Goal: Transaction & Acquisition: Subscribe to service/newsletter

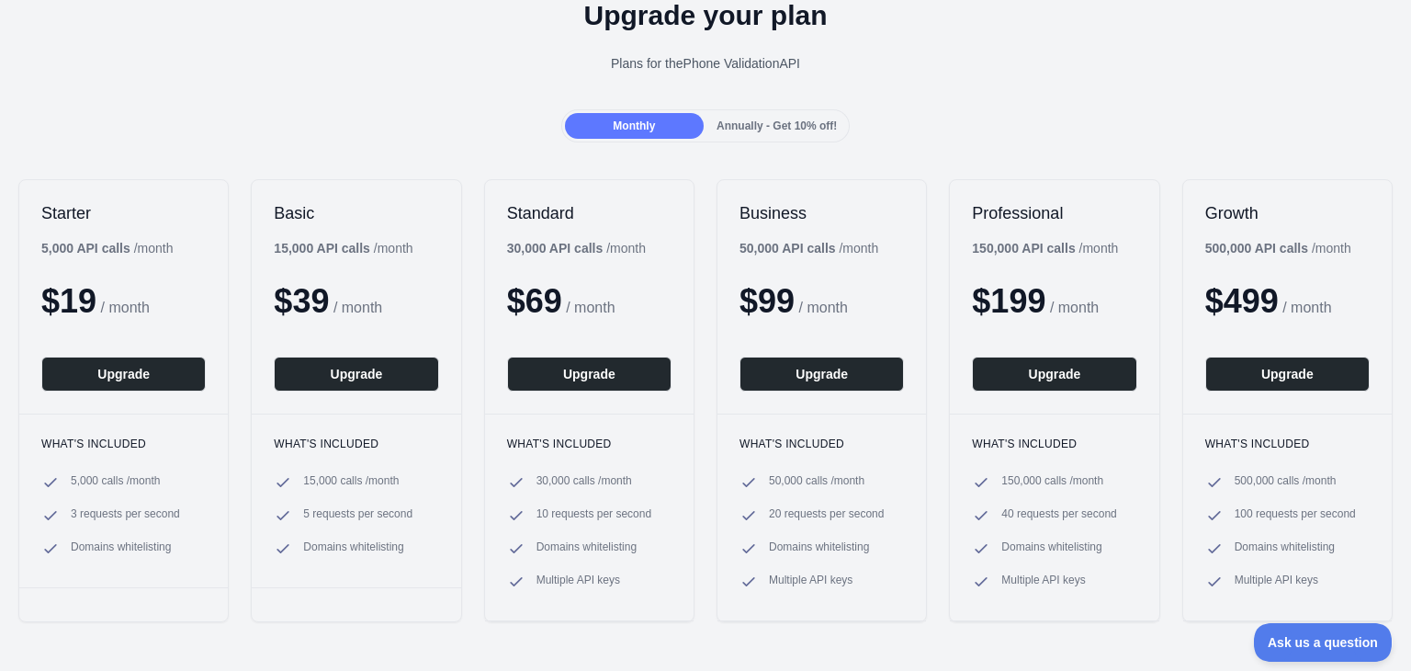
scroll to position [99, 0]
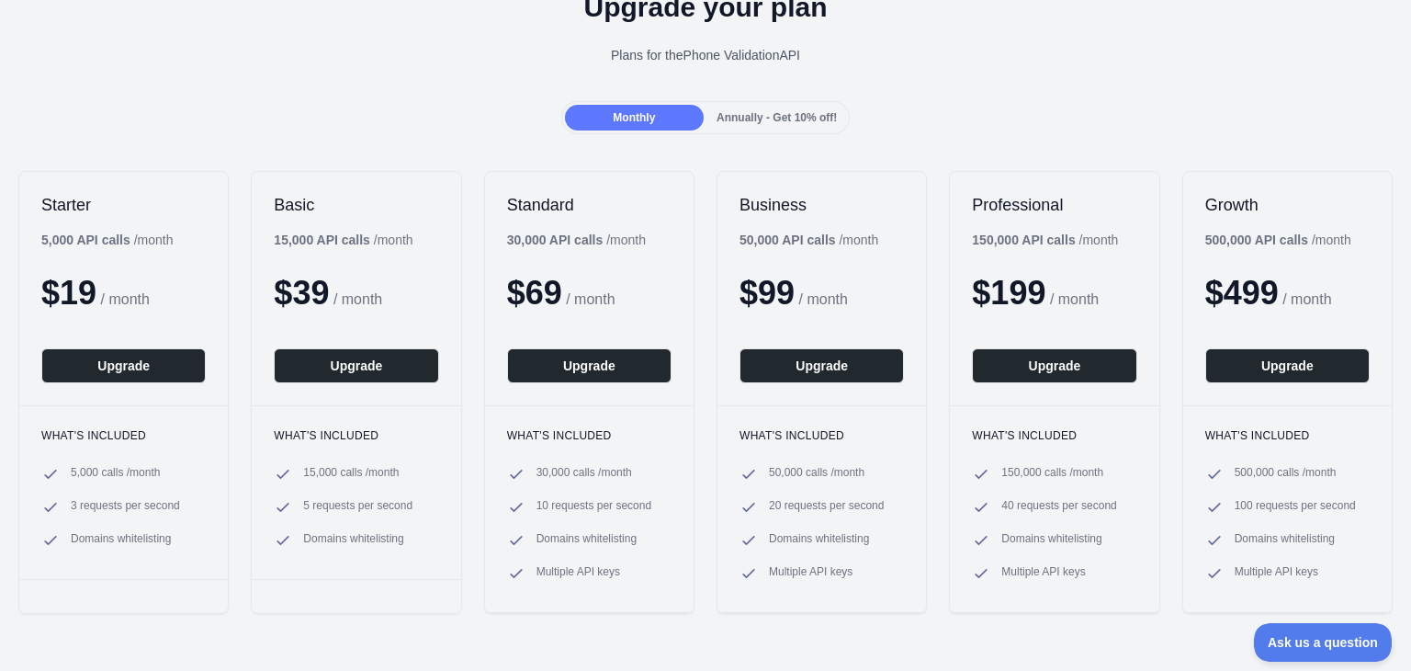
click at [1008, 98] on div "Upgrade your plan Plans for the Phone Validation API" at bounding box center [705, 35] width 1411 height 132
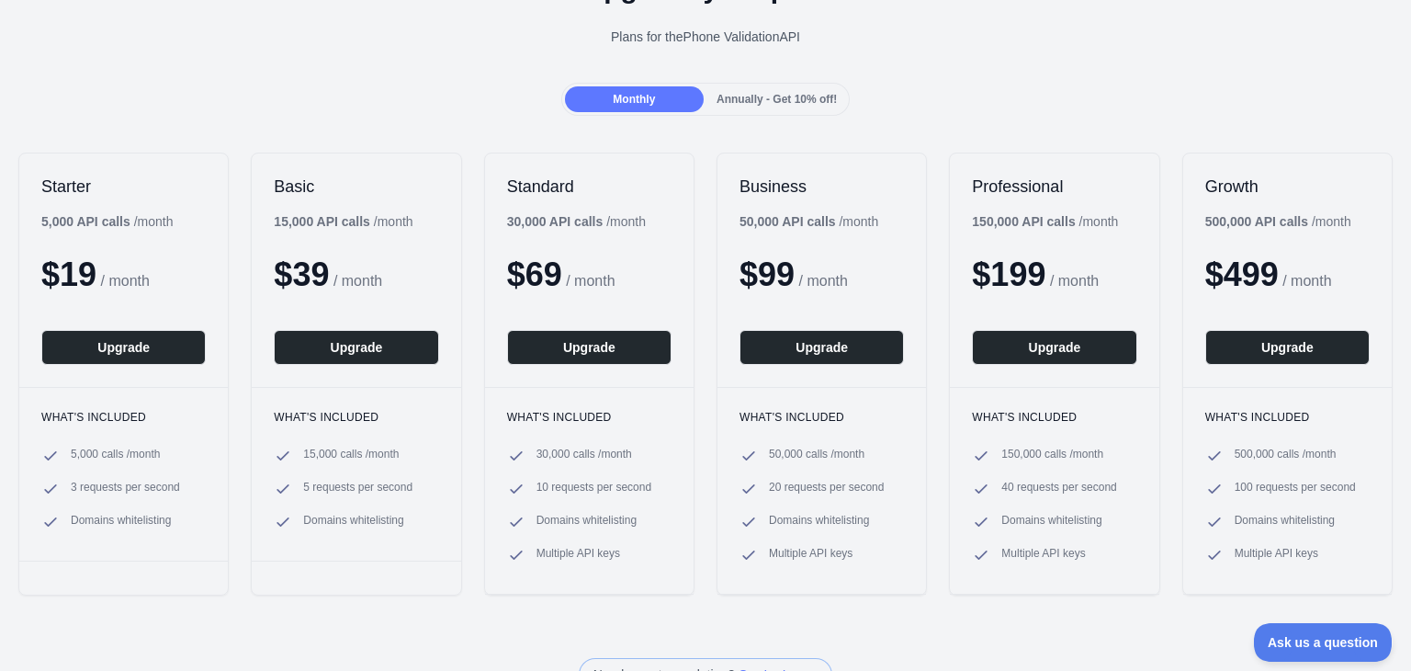
scroll to position [117, 0]
click at [756, 101] on span "Annually - Get 10% off!" at bounding box center [777, 100] width 120 height 13
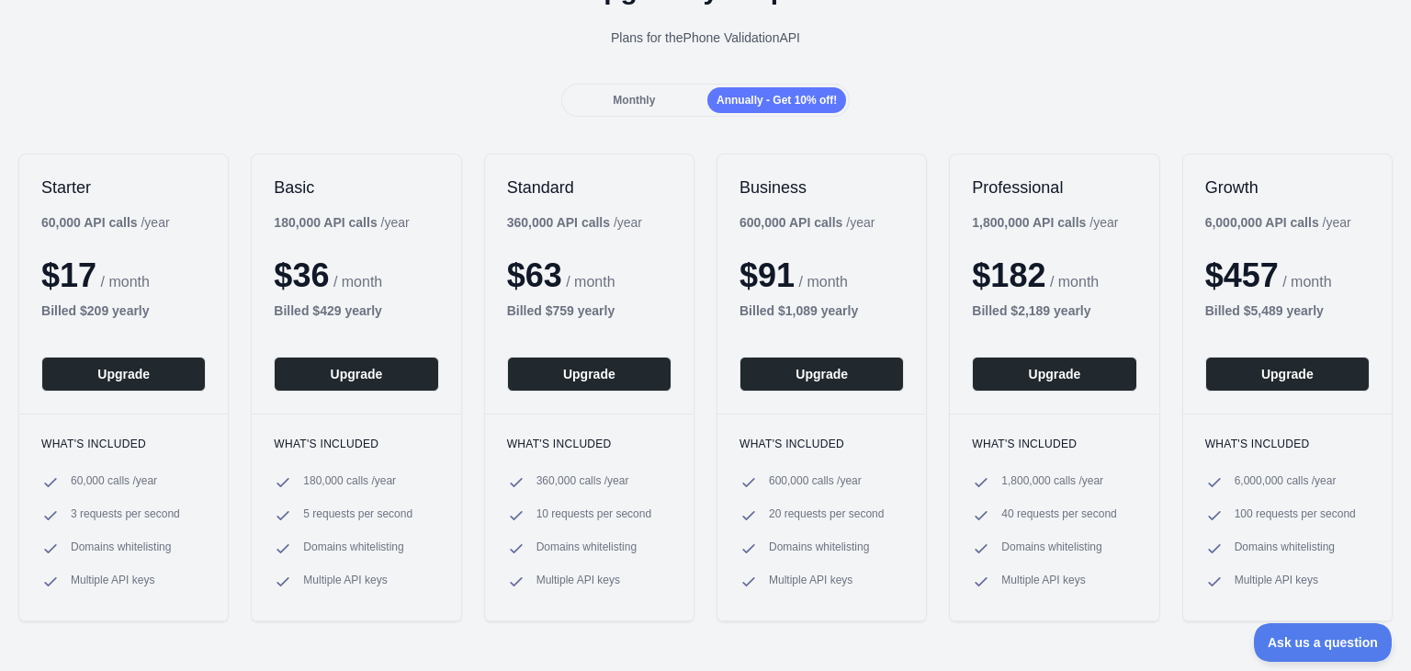
click at [640, 106] on span "Monthly" at bounding box center [634, 100] width 42 height 13
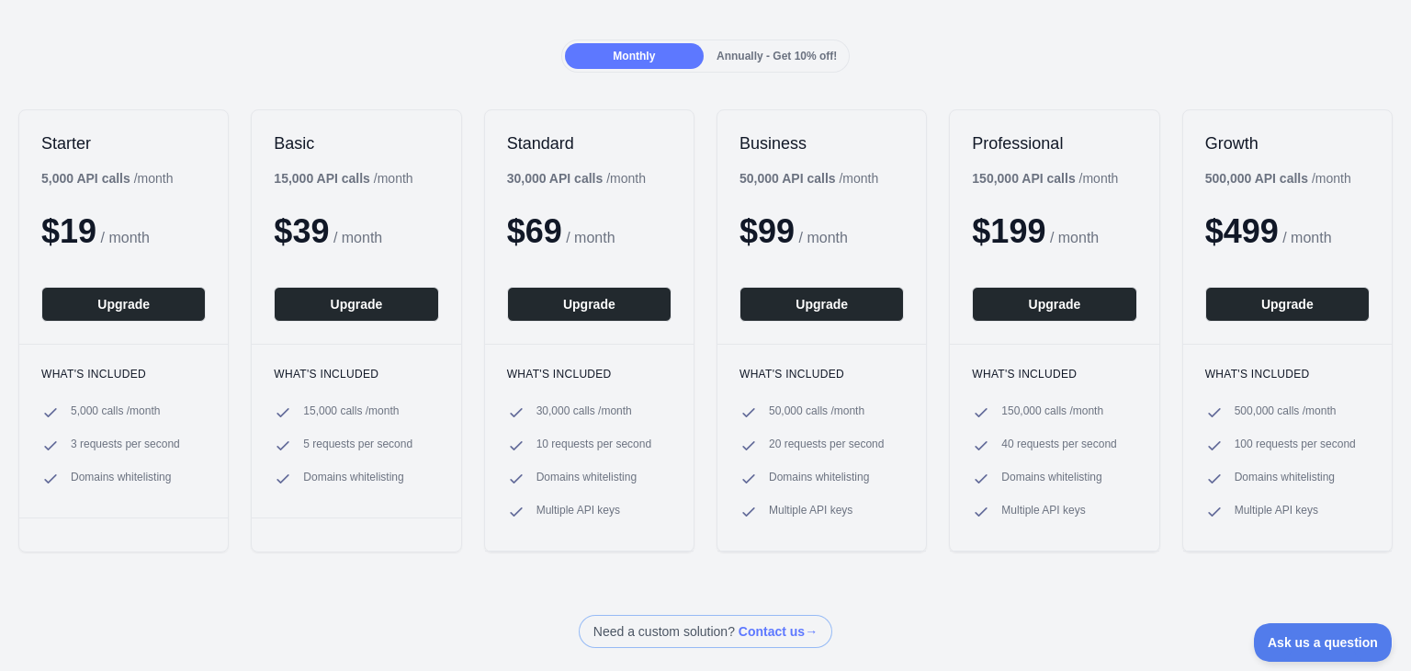
scroll to position [160, 0]
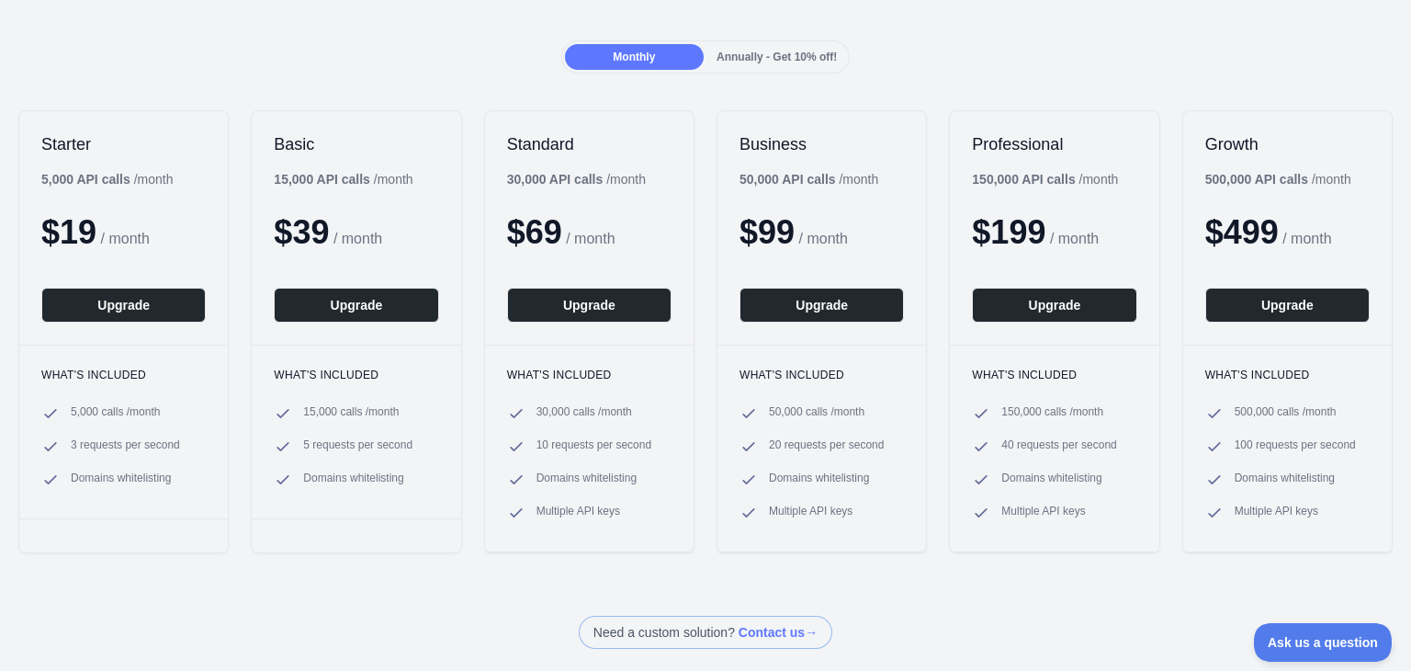
click at [76, 412] on span "5,000 calls / month" at bounding box center [115, 413] width 89 height 18
click at [134, 442] on span "3 requests per second" at bounding box center [125, 446] width 109 height 18
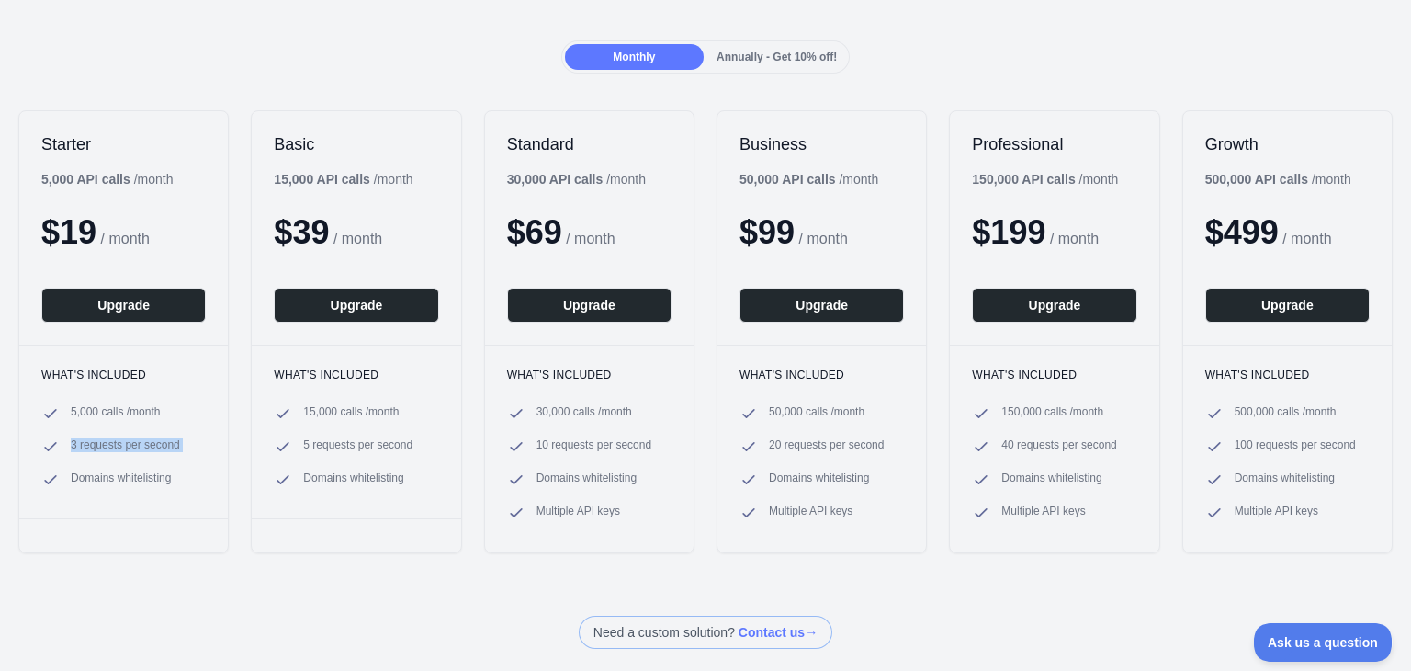
click at [134, 442] on span "3 requests per second" at bounding box center [125, 446] width 109 height 18
click at [360, 413] on span "15,000 calls / month" at bounding box center [351, 413] width 96 height 18
click at [1263, 418] on span "500,000 calls / month" at bounding box center [1286, 413] width 102 height 18
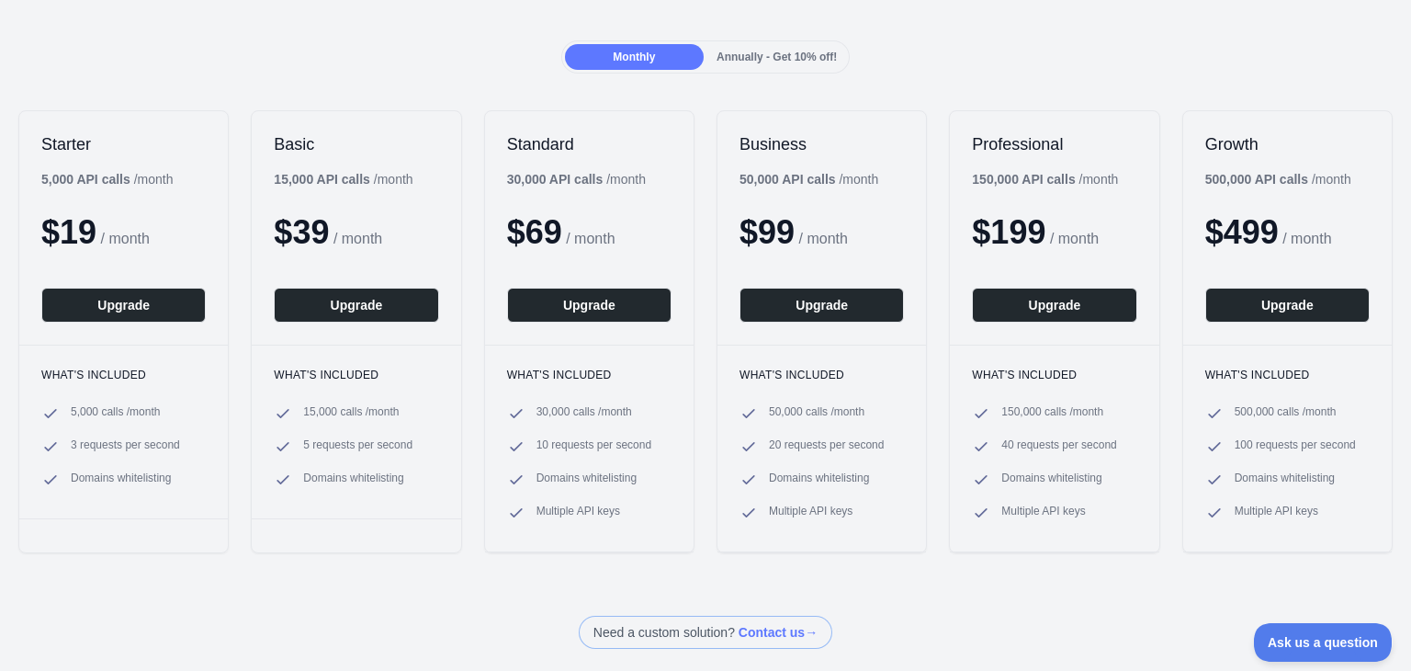
click at [1263, 418] on span "500,000 calls / month" at bounding box center [1286, 413] width 102 height 18
click at [1289, 438] on span "100 requests per second" at bounding box center [1295, 446] width 121 height 18
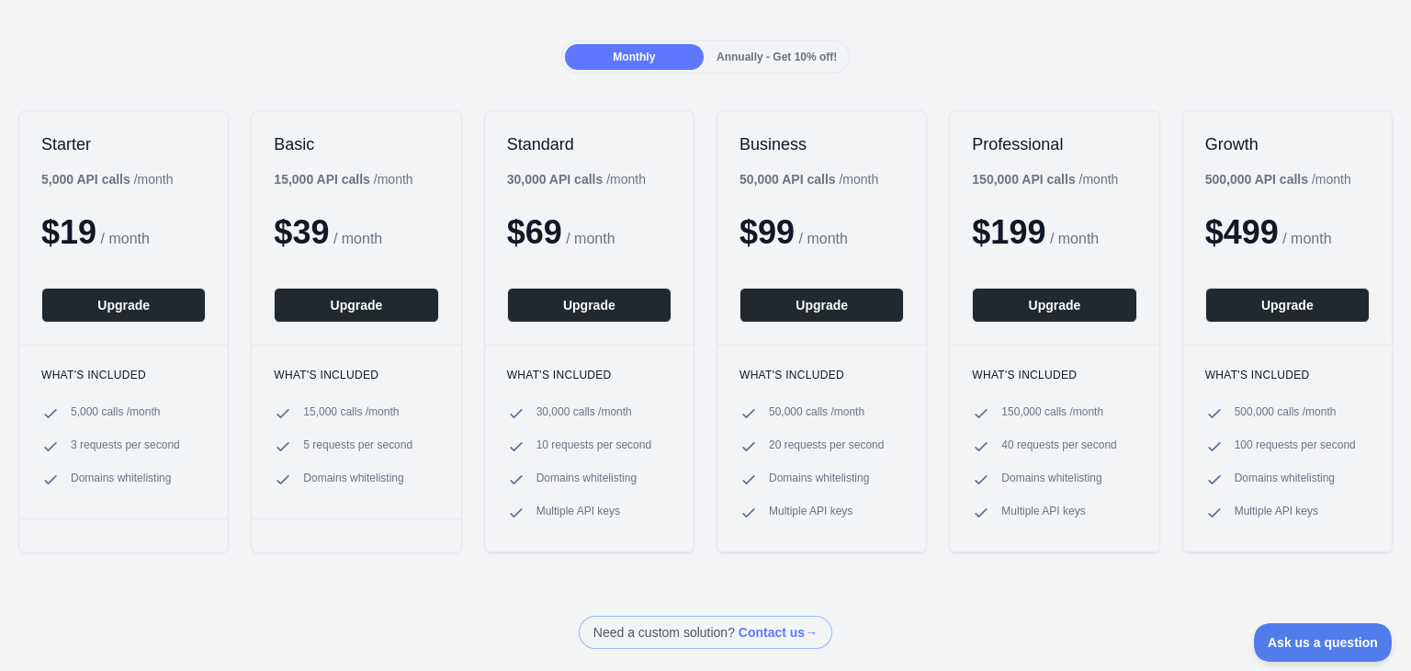
click at [1292, 486] on span "Domains whitelisting" at bounding box center [1285, 479] width 100 height 18
click at [1281, 511] on span "Multiple API keys" at bounding box center [1277, 512] width 84 height 18
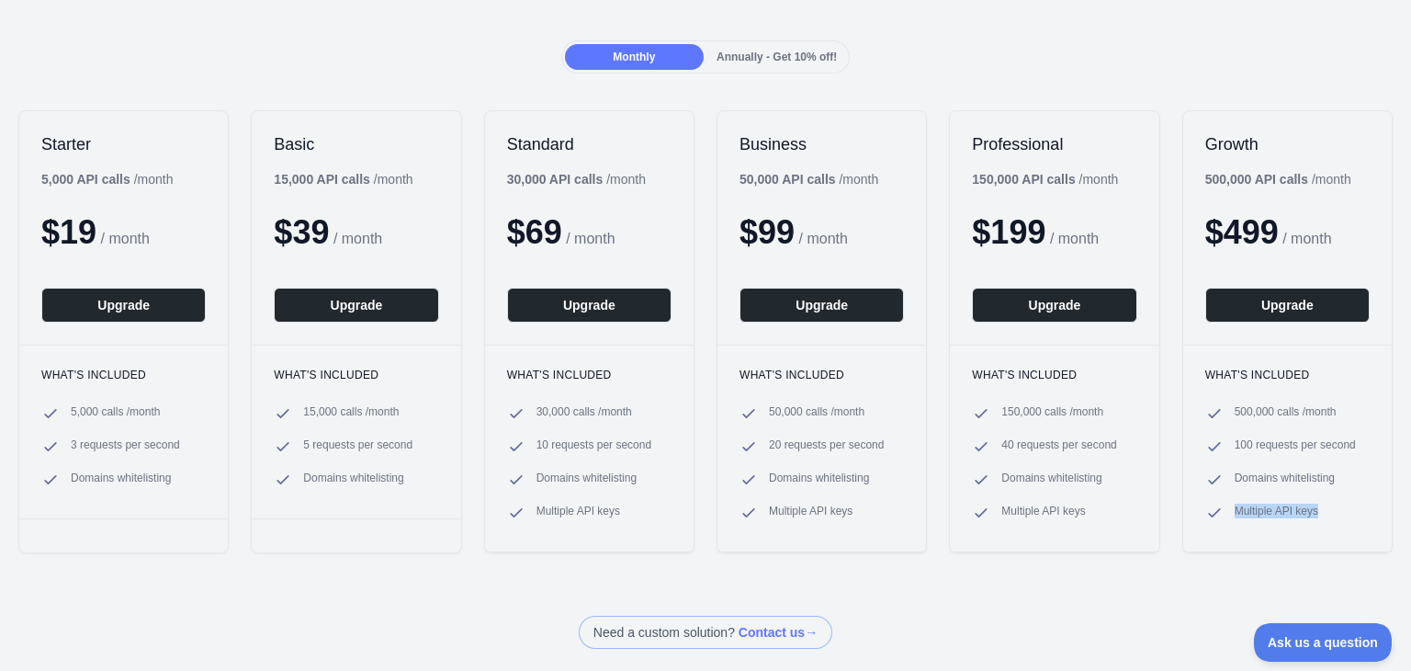
click at [1281, 511] on span "Multiple API keys" at bounding box center [1277, 512] width 84 height 18
